Goal: Information Seeking & Learning: Check status

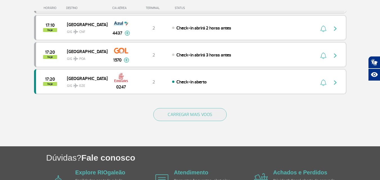
scroll to position [581, 0]
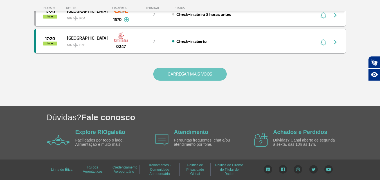
click at [195, 76] on button "CARREGAR MAIS VOOS" at bounding box center [189, 74] width 73 height 13
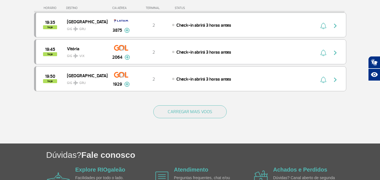
scroll to position [1087, 0]
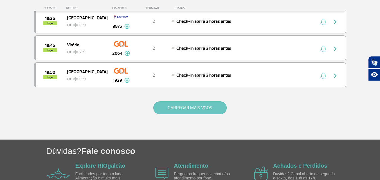
click at [203, 107] on button "CARREGAR MAIS VOOS" at bounding box center [189, 107] width 73 height 13
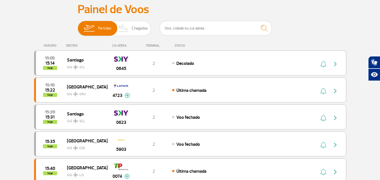
scroll to position [0, 0]
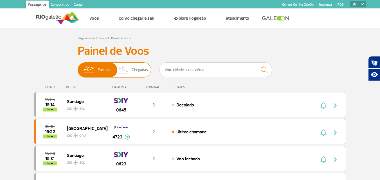
click at [104, 70] on span "Partidas" at bounding box center [104, 70] width 13 height 15
click at [78, 67] on input "Partidas Chegadas" at bounding box center [78, 67] width 0 height 0
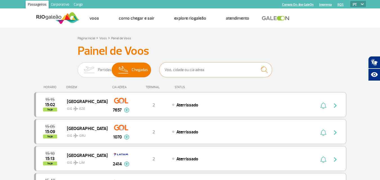
click at [182, 71] on input "text" at bounding box center [215, 69] width 112 height 15
type input "GALEÃO"
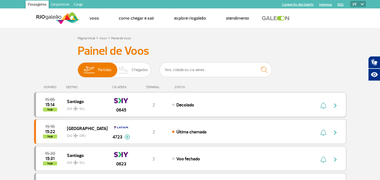
scroll to position [28, 0]
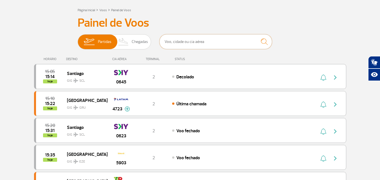
click at [199, 43] on input "text" at bounding box center [215, 41] width 112 height 15
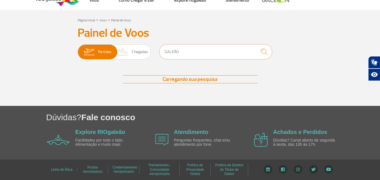
type input "GALEÃO"
click at [264, 52] on img "submit" at bounding box center [264, 52] width 12 height 12
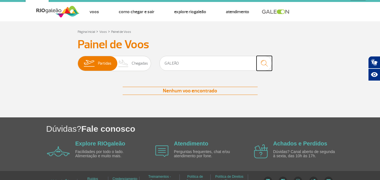
scroll to position [0, 0]
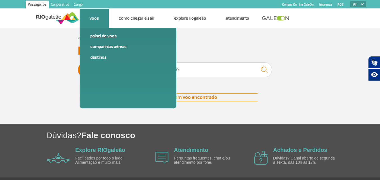
click at [99, 38] on link "Painel de voos" at bounding box center [127, 36] width 75 height 6
click at [99, 37] on link "Painel de voos" at bounding box center [127, 36] width 75 height 6
click at [102, 58] on link "Destinos" at bounding box center [127, 57] width 75 height 6
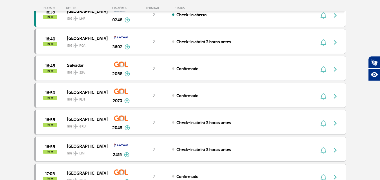
scroll to position [365, 0]
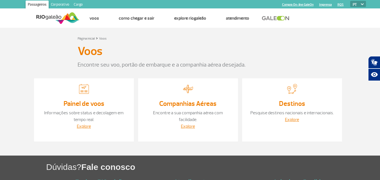
click at [83, 95] on div at bounding box center [84, 90] width 89 height 13
click at [85, 101] on link "Painel de voos" at bounding box center [83, 103] width 41 height 8
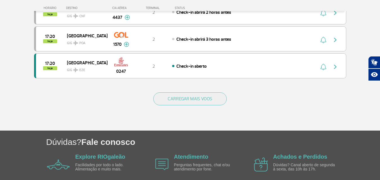
scroll to position [562, 0]
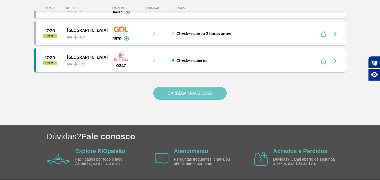
click at [193, 89] on button "CARREGAR MAIS VOOS" at bounding box center [189, 93] width 73 height 13
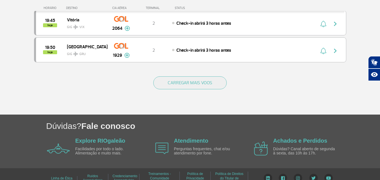
scroll to position [1120, 0]
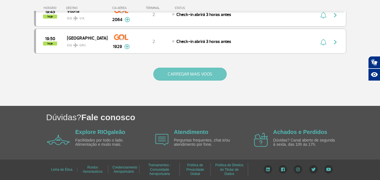
click at [193, 73] on button "CARREGAR MAIS VOOS" at bounding box center [189, 74] width 73 height 13
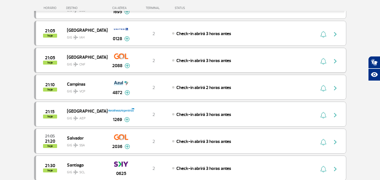
scroll to position [1289, 0]
